Goal: Check status: Check status

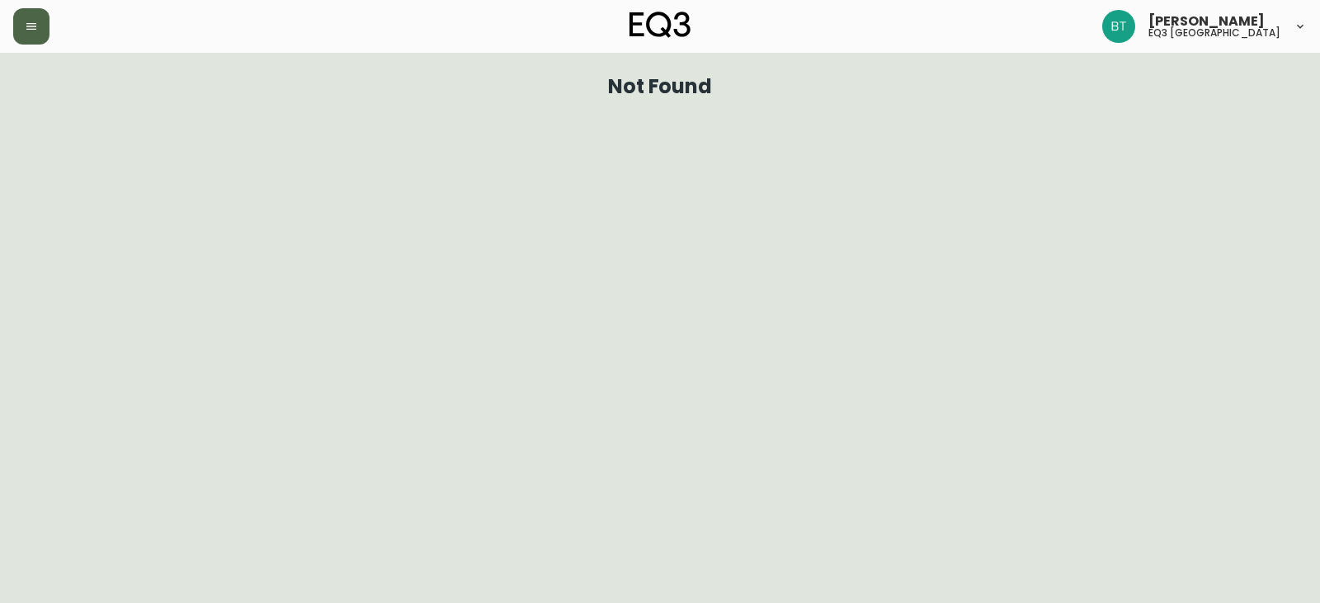
click at [44, 33] on button "button" at bounding box center [31, 26] width 36 height 36
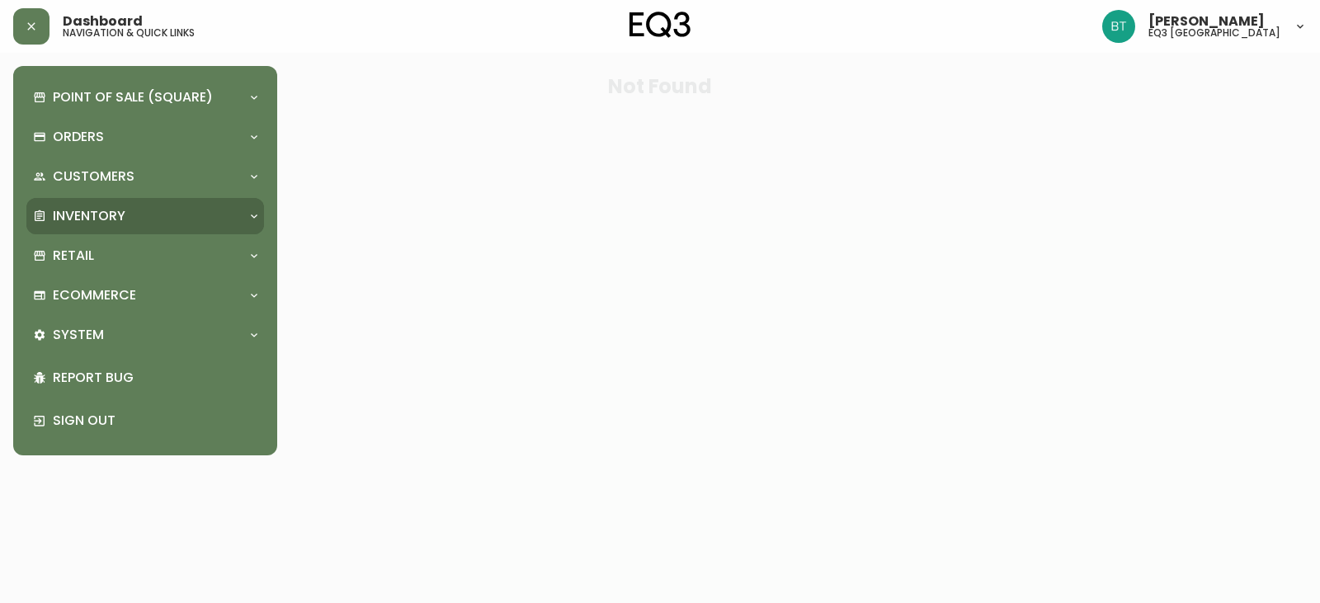
click at [88, 209] on p "Inventory" at bounding box center [89, 216] width 73 height 18
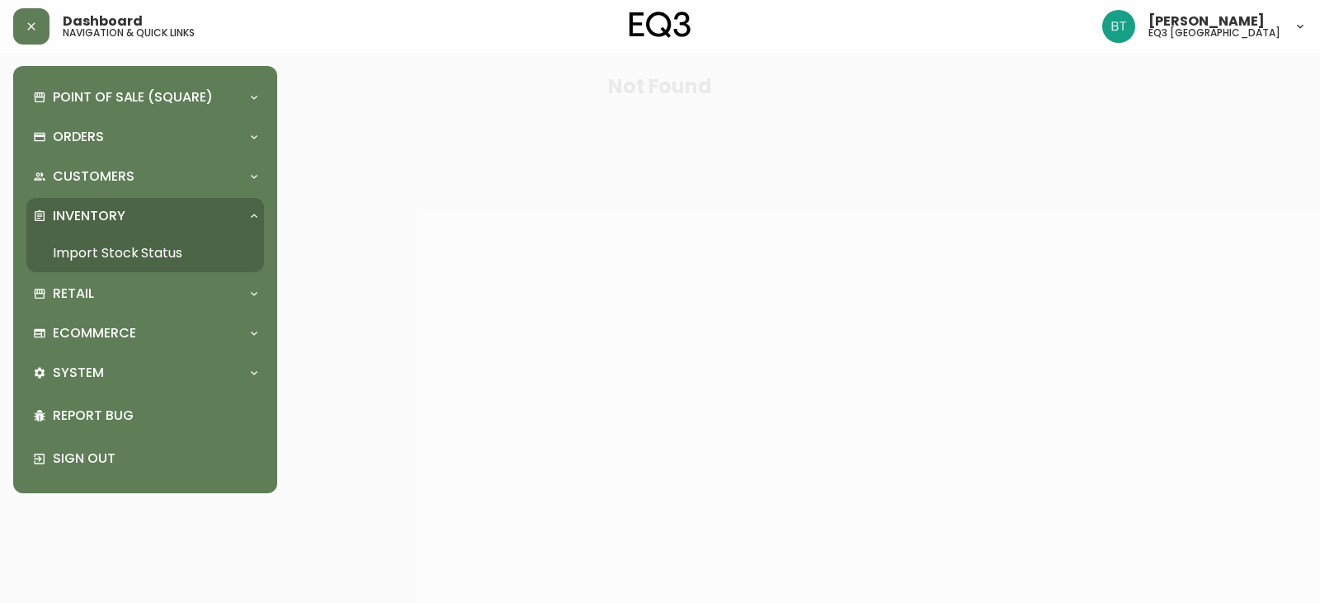
click at [125, 247] on link "Import Stock Status" at bounding box center [145, 253] width 238 height 38
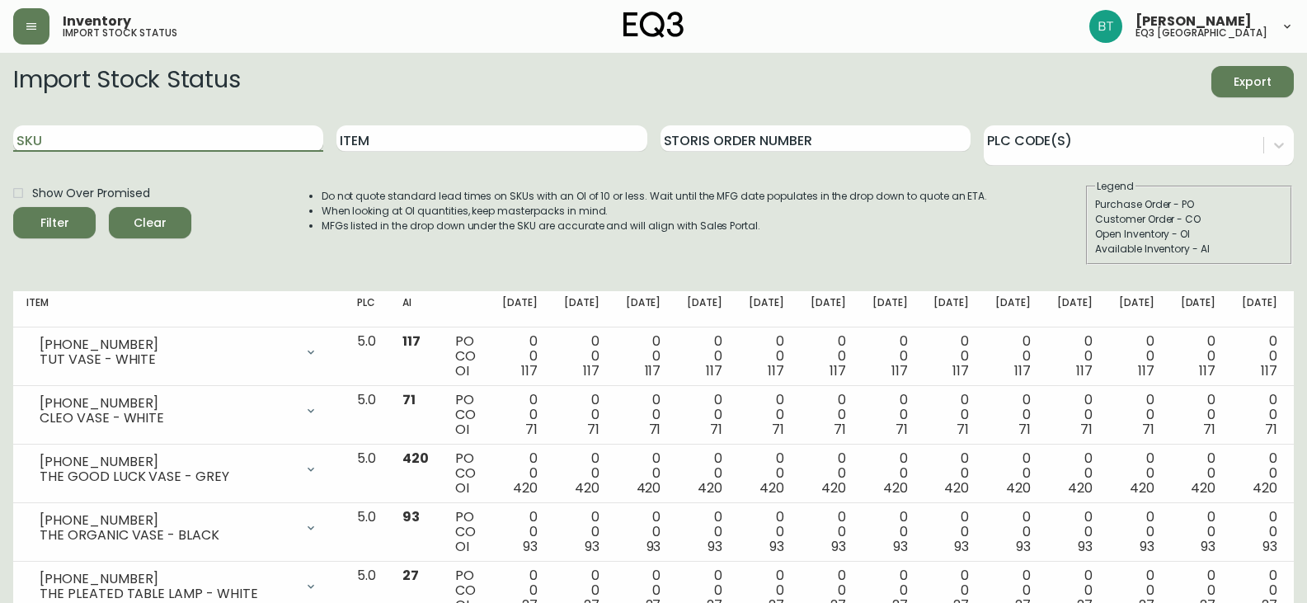
click at [247, 140] on input "SKU" at bounding box center [168, 138] width 310 height 26
click at [13, 207] on button "Filter" at bounding box center [54, 222] width 82 height 31
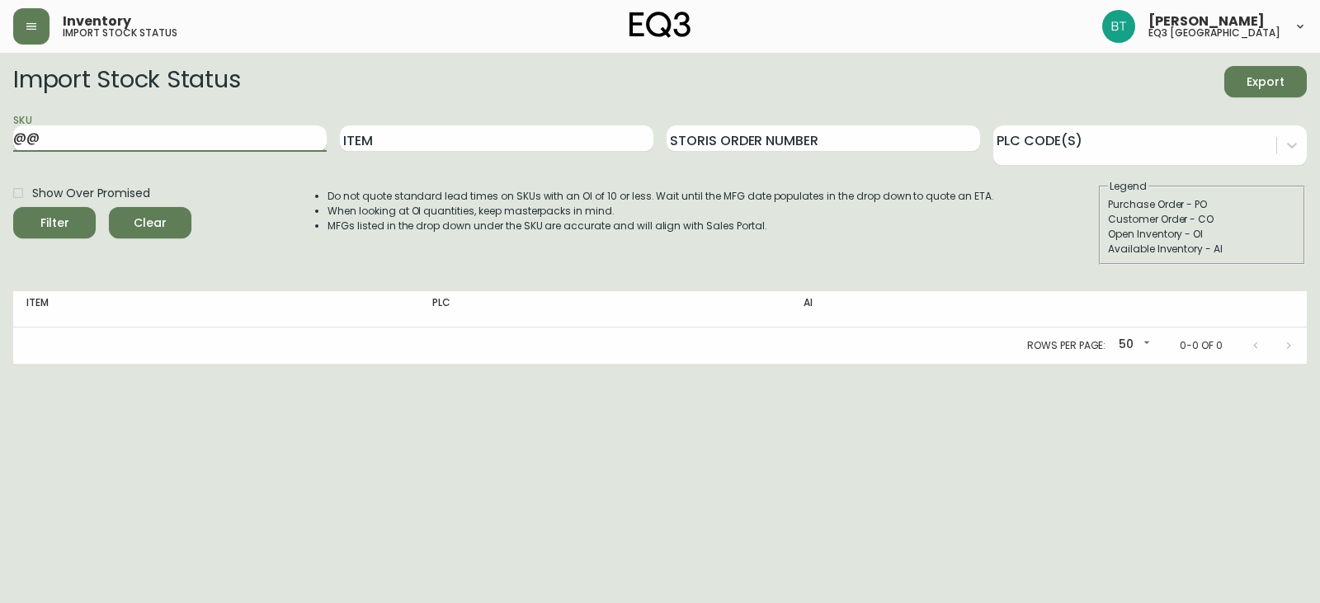
type input "@"
type input "[PHONE_NUMBER]"
click at [13, 207] on button "Filter" at bounding box center [54, 222] width 82 height 31
